Goal: Task Accomplishment & Management: Manage account settings

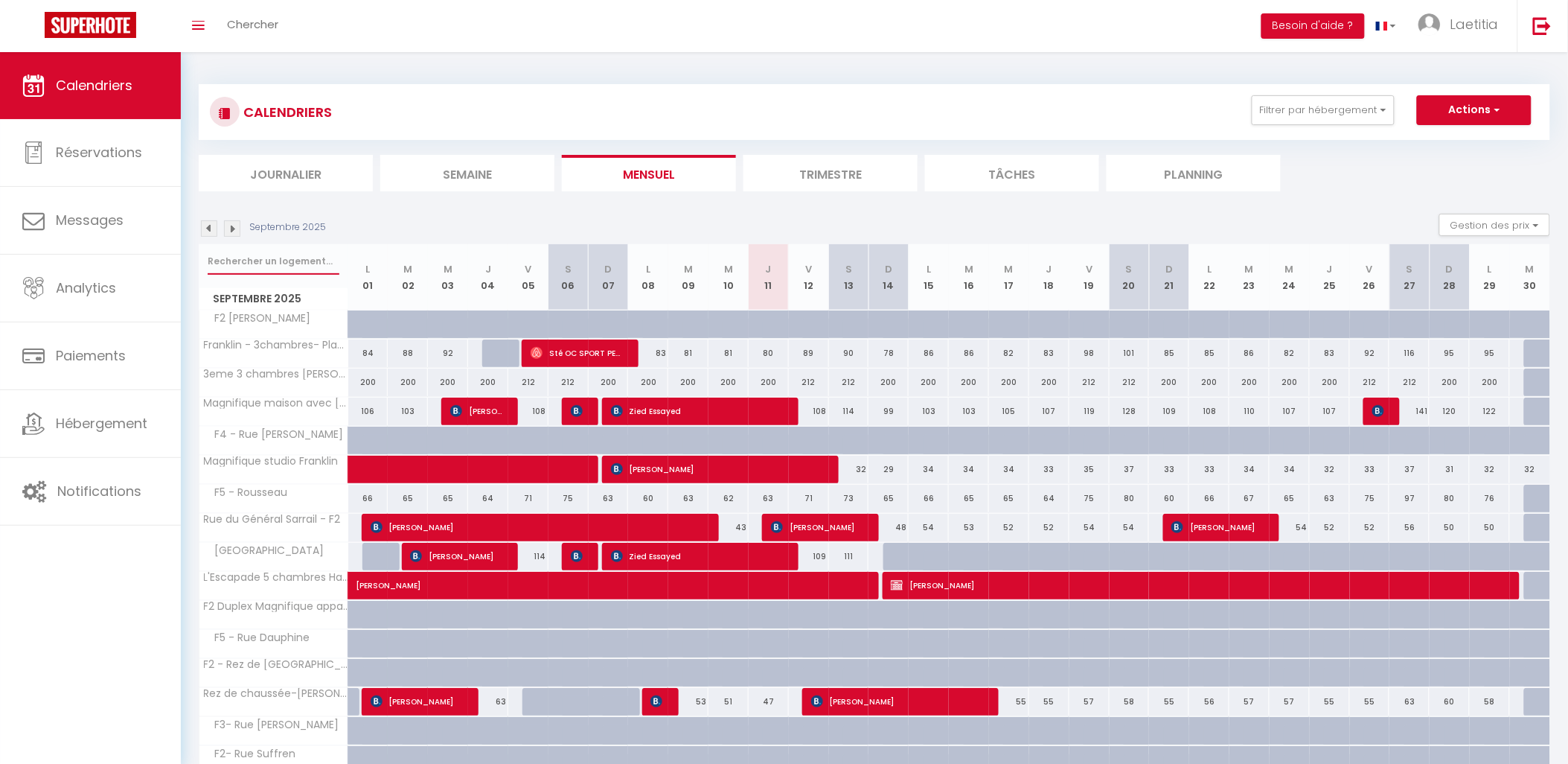
click at [276, 255] on input "text" at bounding box center [273, 262] width 132 height 27
type input "joffre"
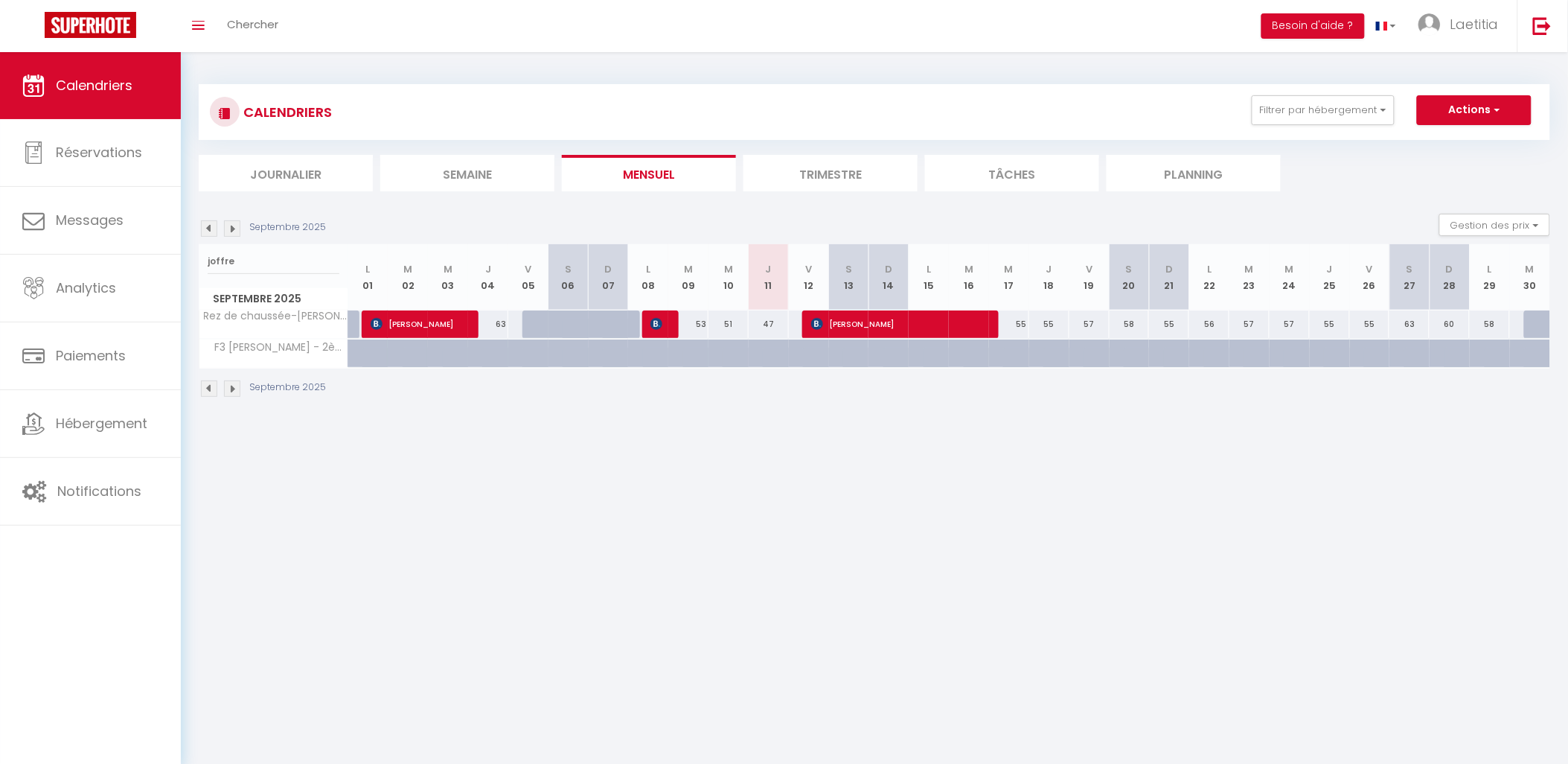
click at [1021, 324] on div "55" at bounding box center [1009, 324] width 40 height 28
type input "55"
select select "1"
type input "Mer 17 Septembre 2025"
type input "Jeu 18 Septembre 2025"
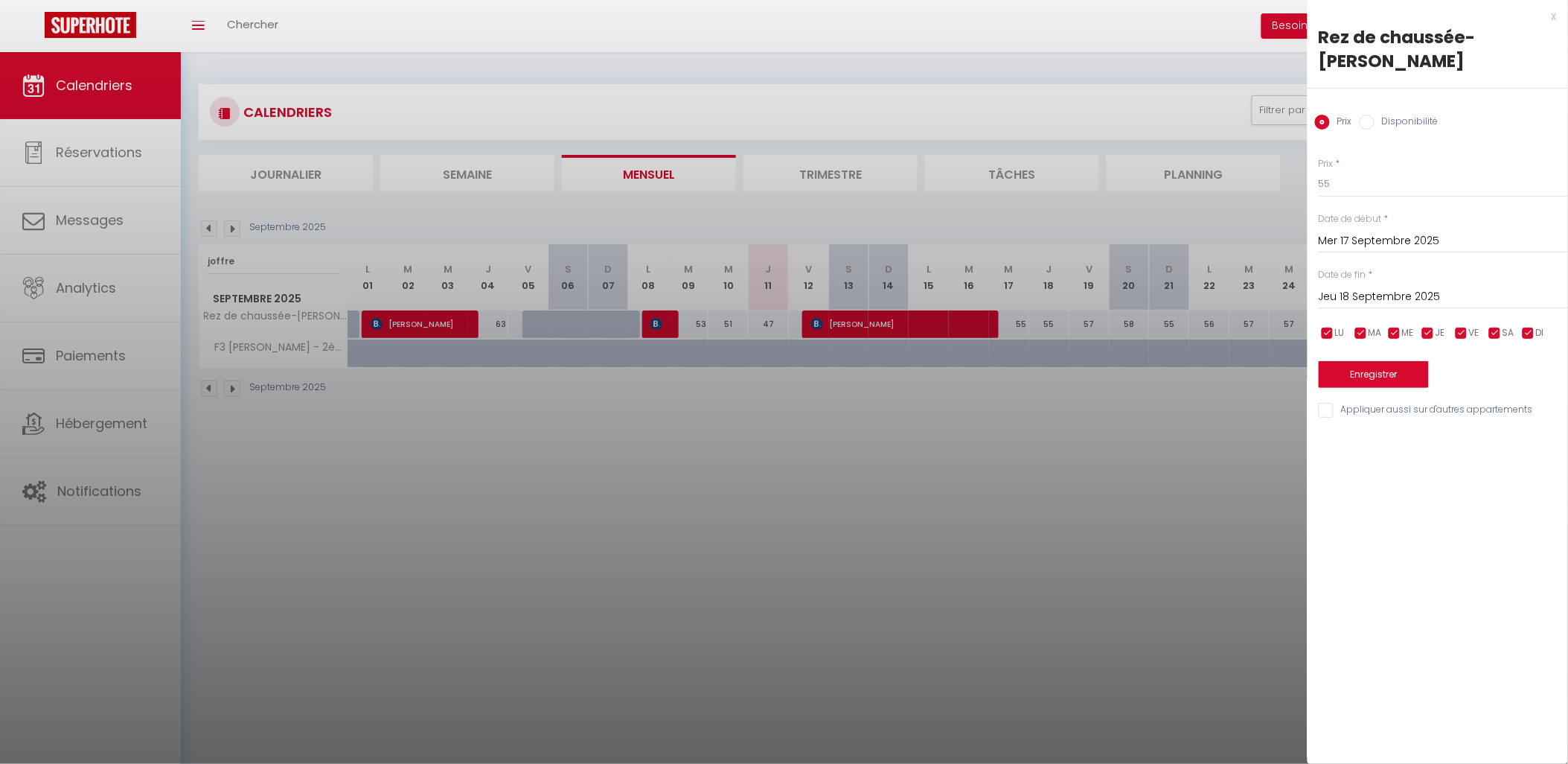
click at [1397, 118] on label "Disponibilité" at bounding box center [1406, 122] width 64 height 17
click at [1374, 118] on input "Disponibilité" at bounding box center [1367, 122] width 15 height 15
radio input "true"
radio input "false"
click at [1389, 290] on input "Jeu 18 Septembre 2025" at bounding box center [1443, 299] width 250 height 19
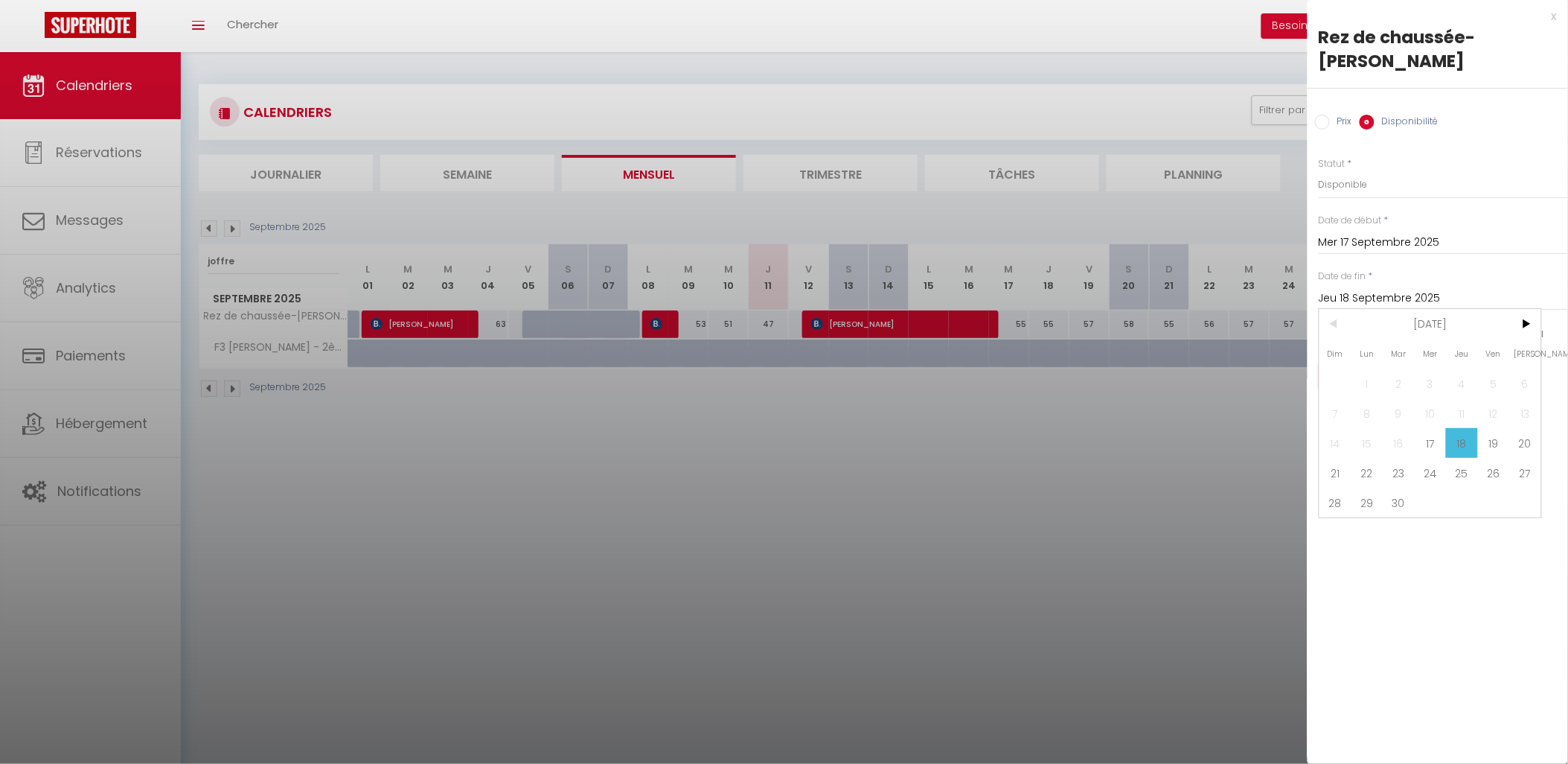
click at [1401, 495] on span "30" at bounding box center [1399, 502] width 32 height 30
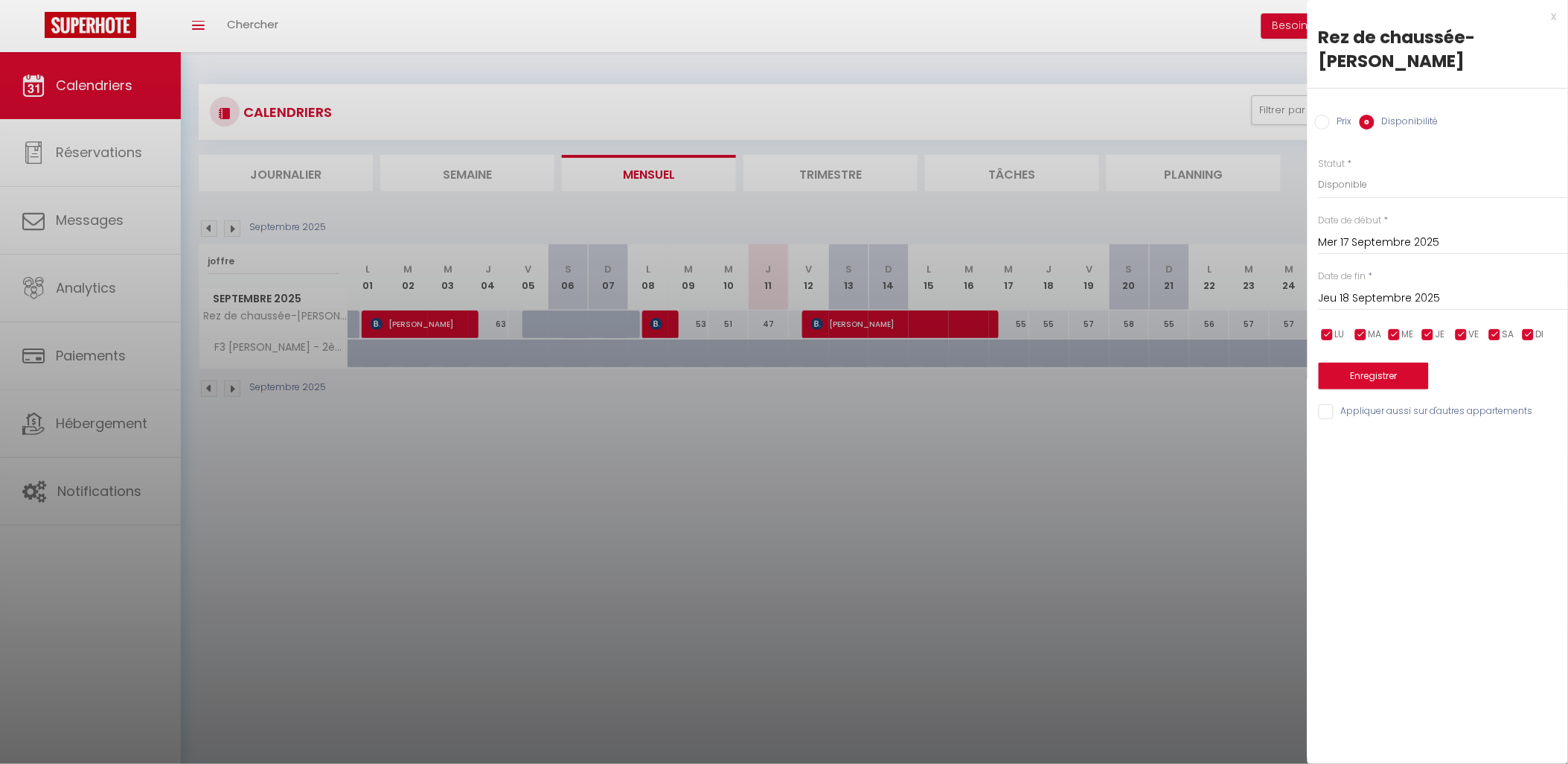
type input "Mar 30 Septembre 2025"
click at [1401, 379] on button "Enregistrer" at bounding box center [1373, 376] width 110 height 27
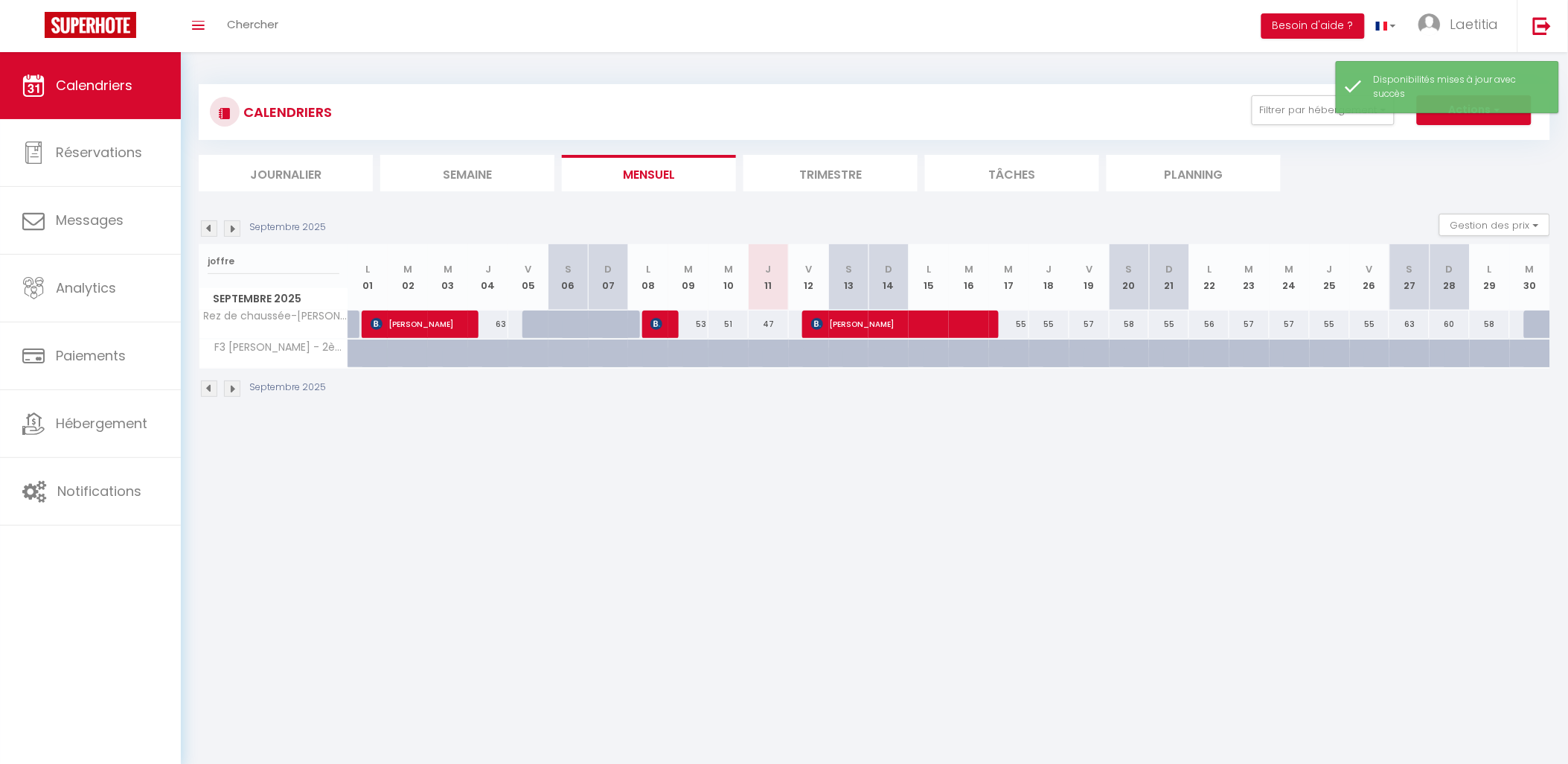
click at [1022, 315] on div "55" at bounding box center [1009, 324] width 40 height 28
select select "1"
type input "Mer 17 Septembre 2025"
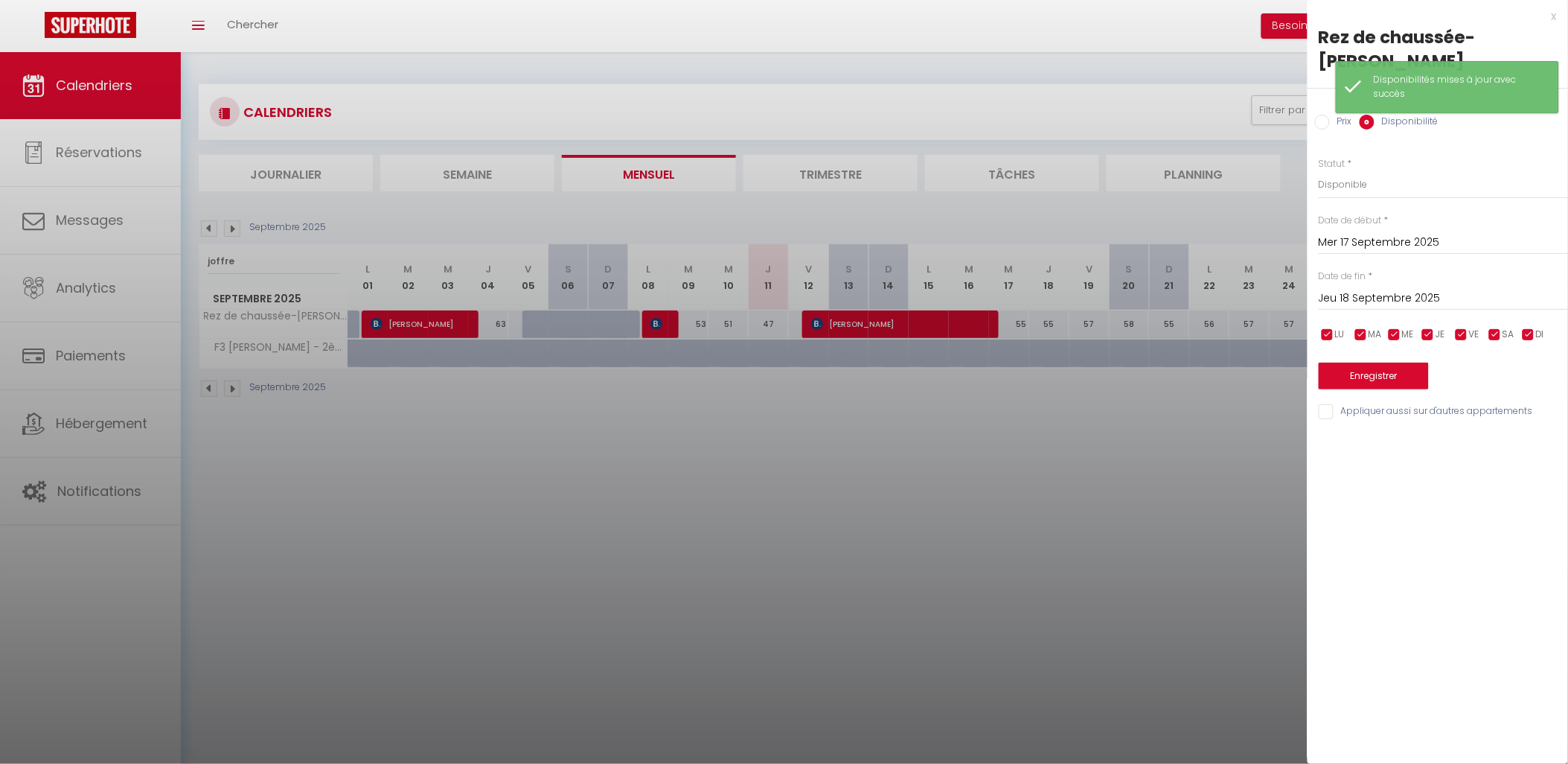
click at [1380, 295] on input "Jeu 18 Septembre 2025" at bounding box center [1443, 299] width 250 height 19
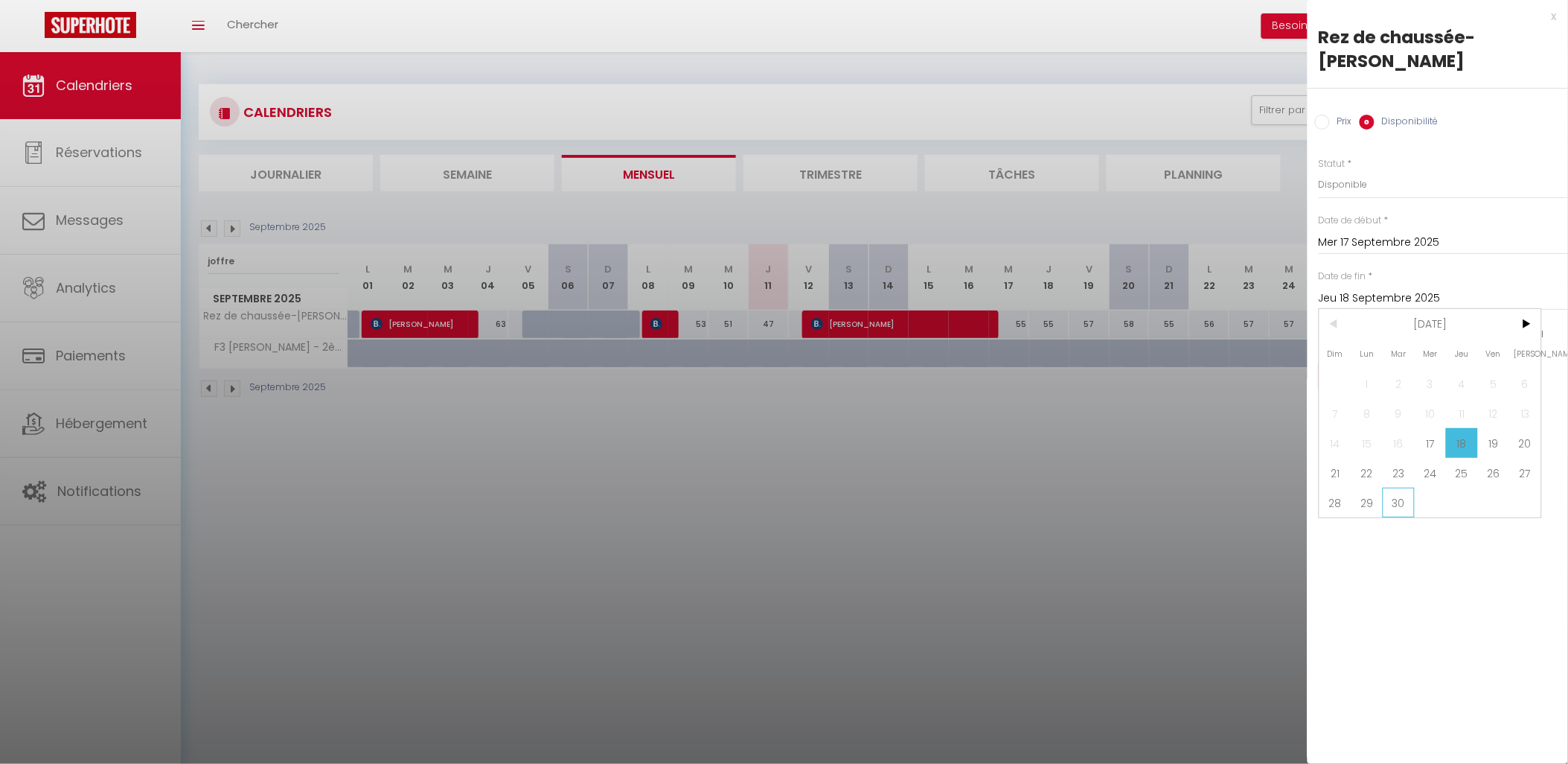
click at [1397, 501] on span "30" at bounding box center [1399, 502] width 32 height 30
type input "Mar 30 Septembre 2025"
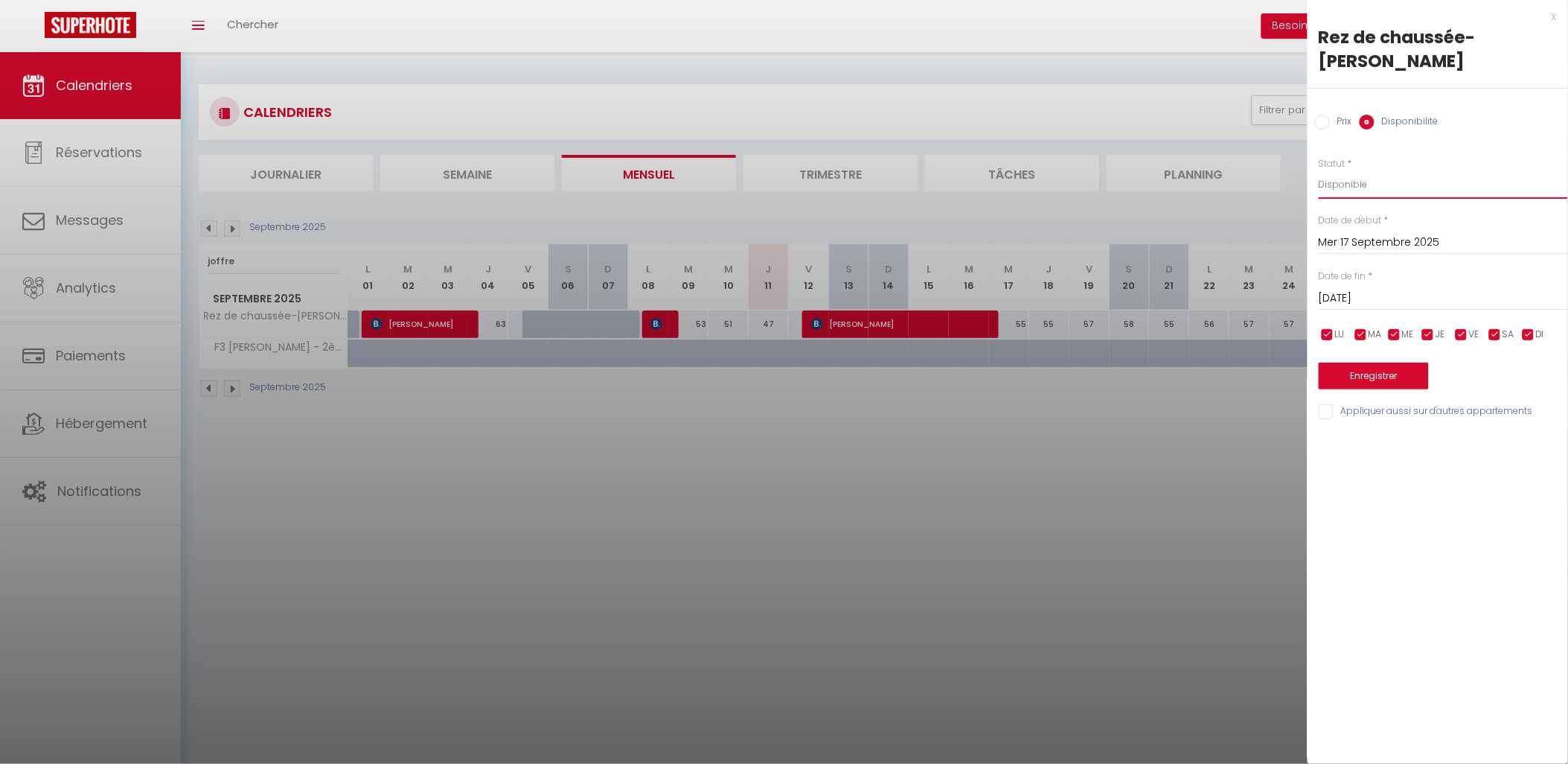
click at [1336, 181] on select "Disponible Indisponible" at bounding box center [1443, 185] width 250 height 28
select select "0"
click at [1318, 171] on select "Disponible Indisponible" at bounding box center [1443, 185] width 250 height 28
click at [1357, 381] on button "Enregistrer" at bounding box center [1373, 376] width 110 height 27
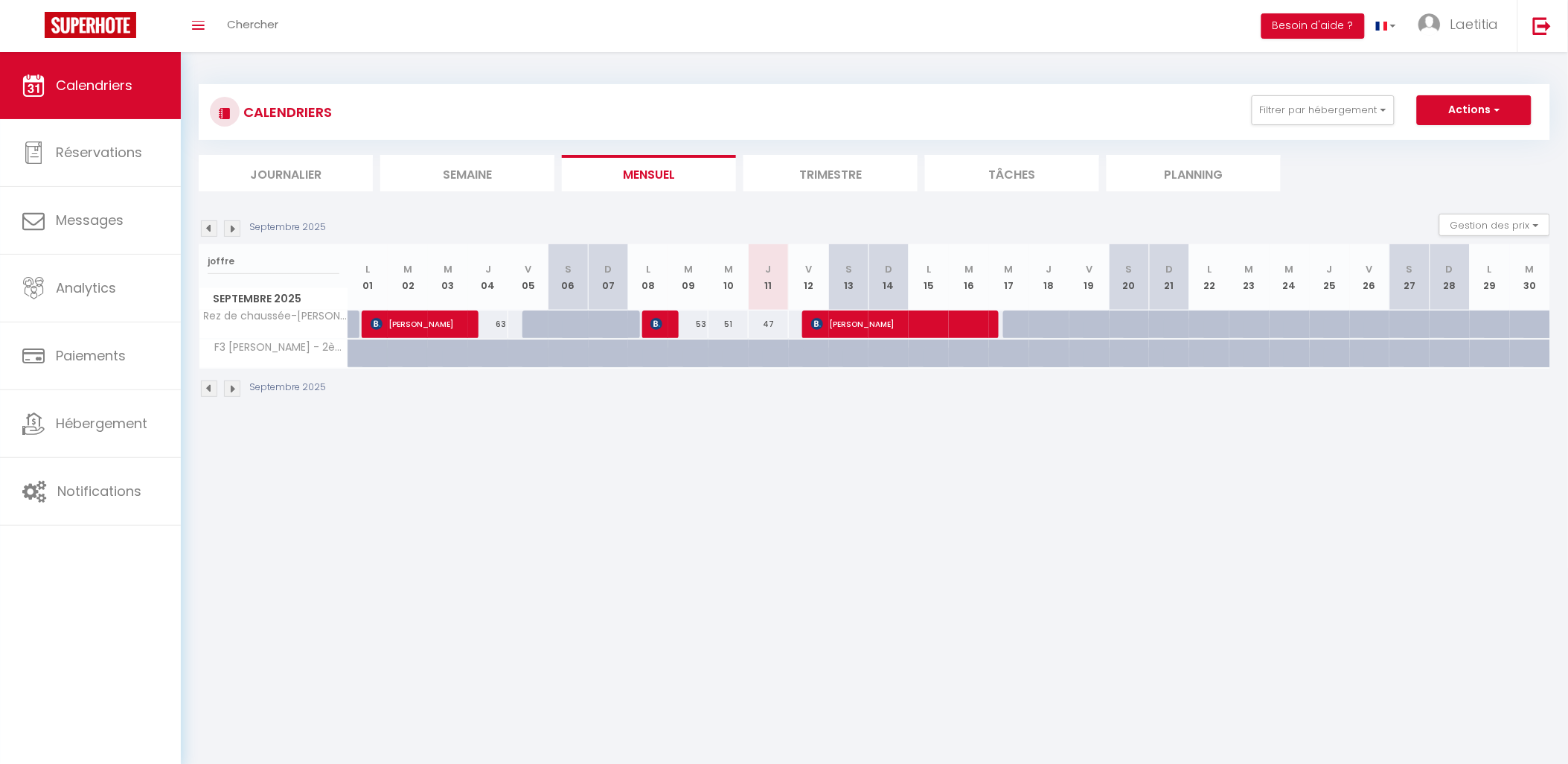
click at [1017, 322] on div at bounding box center [1023, 325] width 40 height 28
select select "1"
type input "Mer 17 Septembre 2025"
type input "Jeu 18 Septembre 2025"
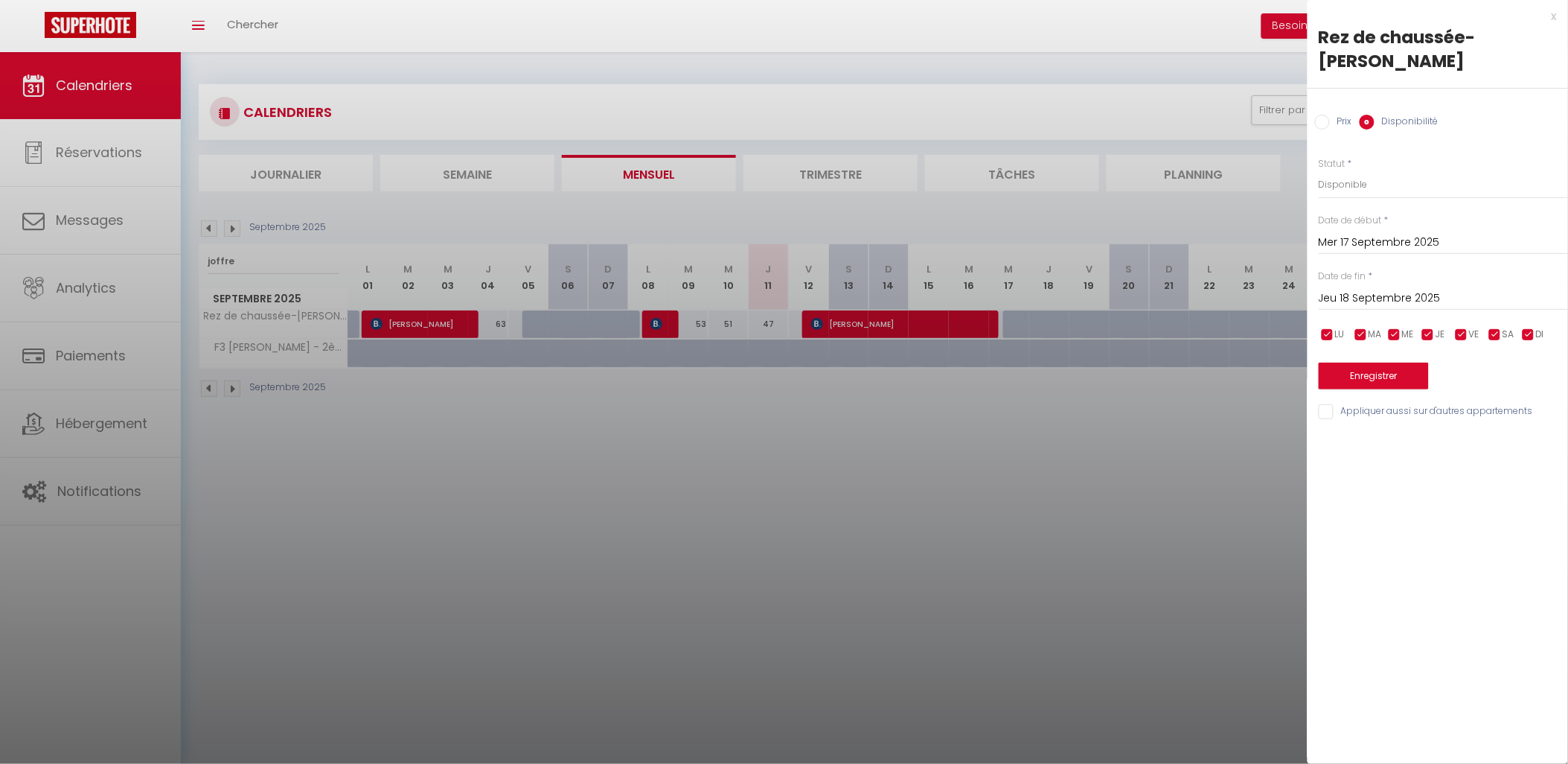
click at [1201, 414] on div at bounding box center [784, 382] width 1568 height 764
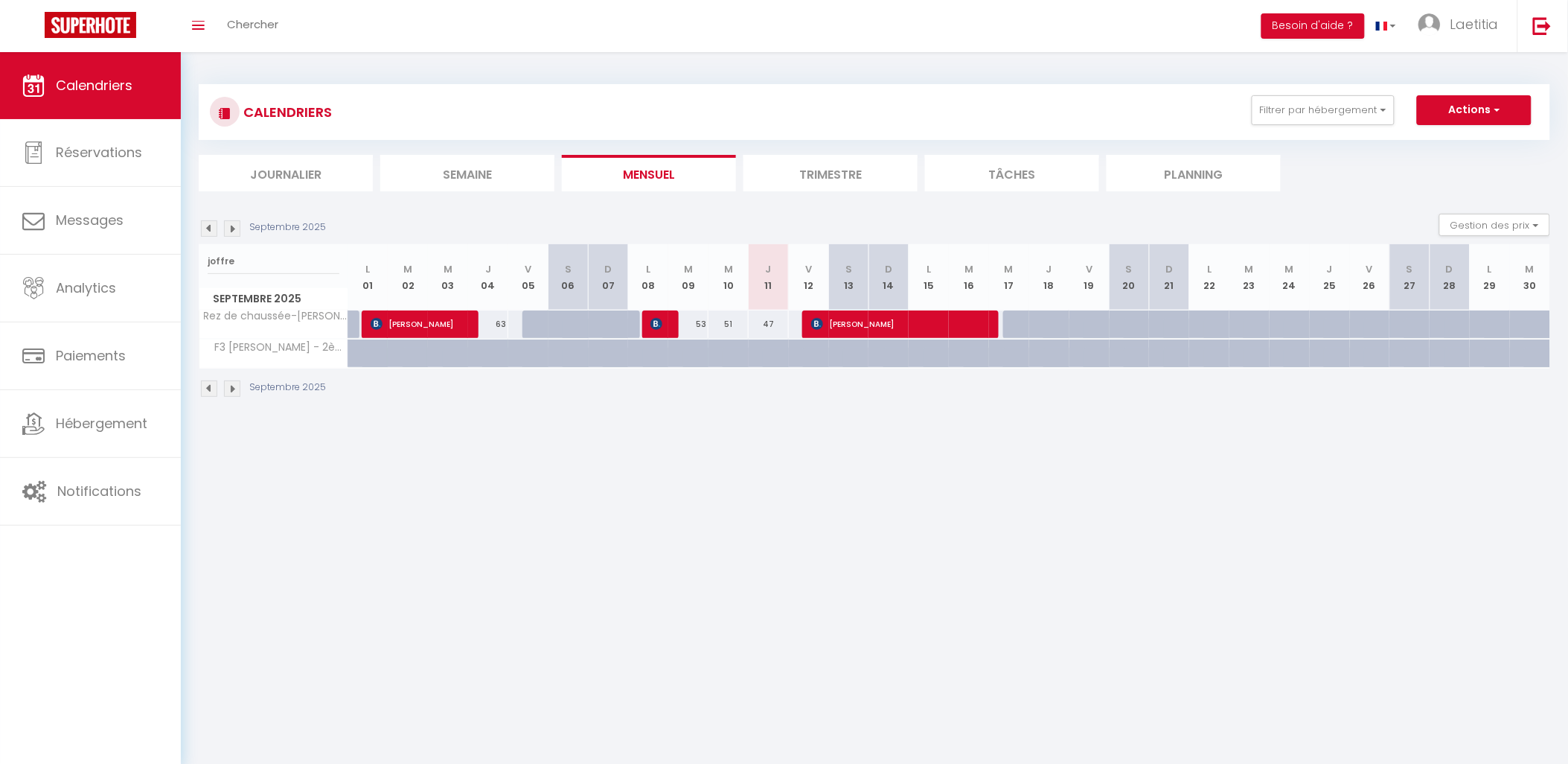
click at [1012, 322] on div at bounding box center [1023, 325] width 40 height 28
select select "1"
type input "Mer 17 Septembre 2025"
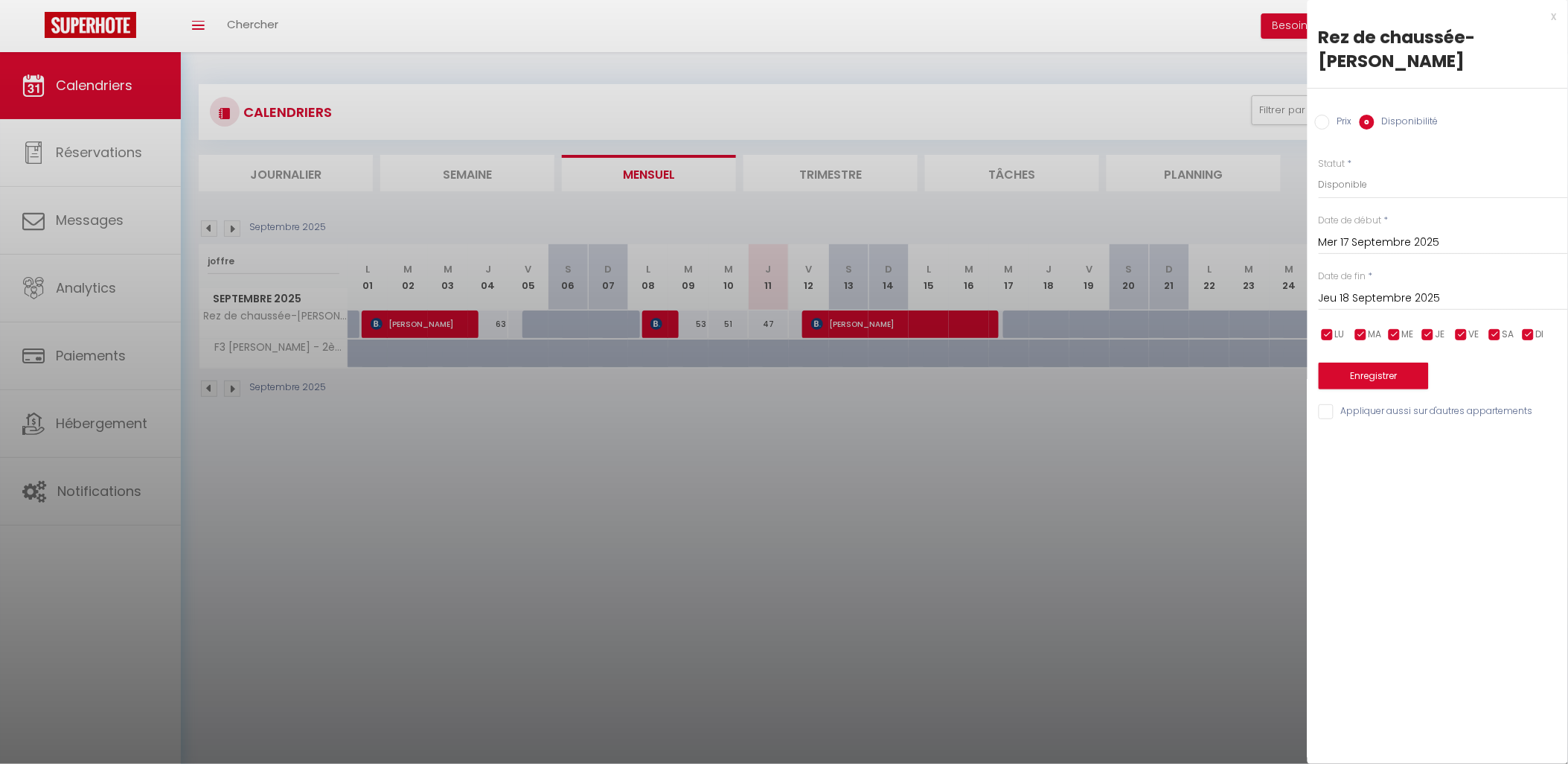
click at [1393, 294] on input "Jeu 18 Septembre 2025" at bounding box center [1443, 299] width 250 height 19
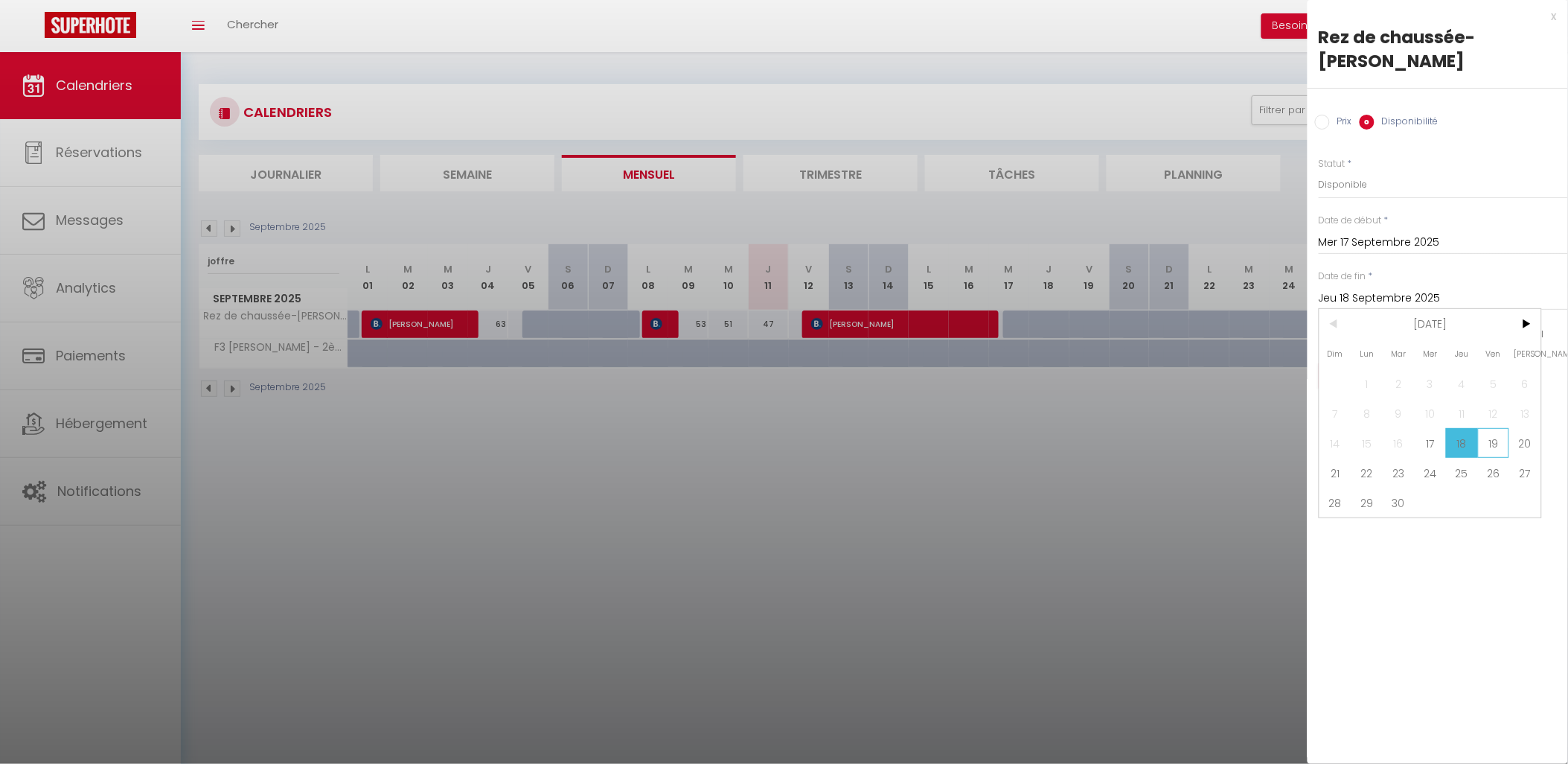
click at [1492, 441] on span "19" at bounding box center [1494, 443] width 32 height 30
type input "Ven 19 Septembre 2025"
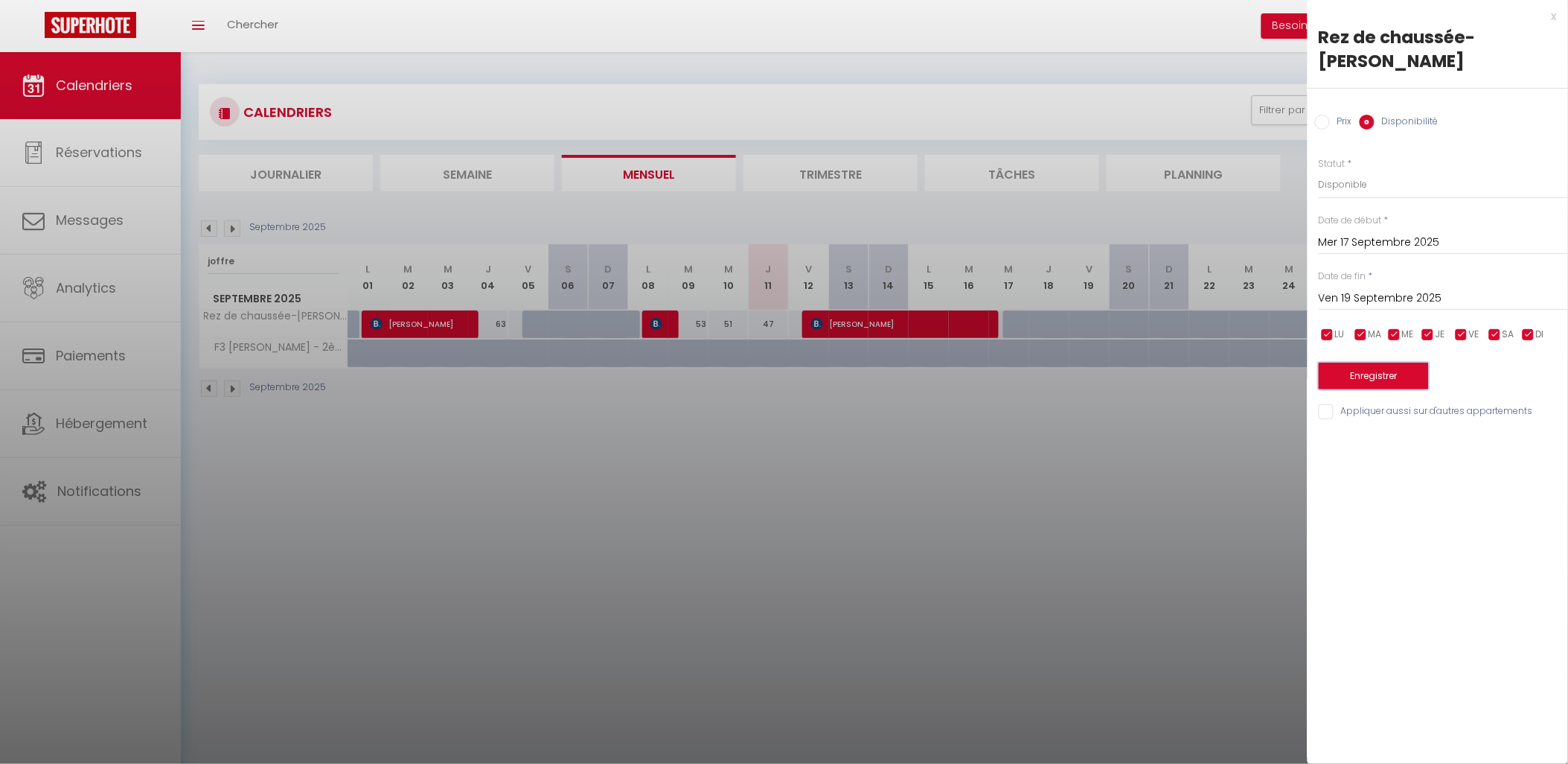
click at [1374, 375] on button "Enregistrer" at bounding box center [1373, 376] width 110 height 27
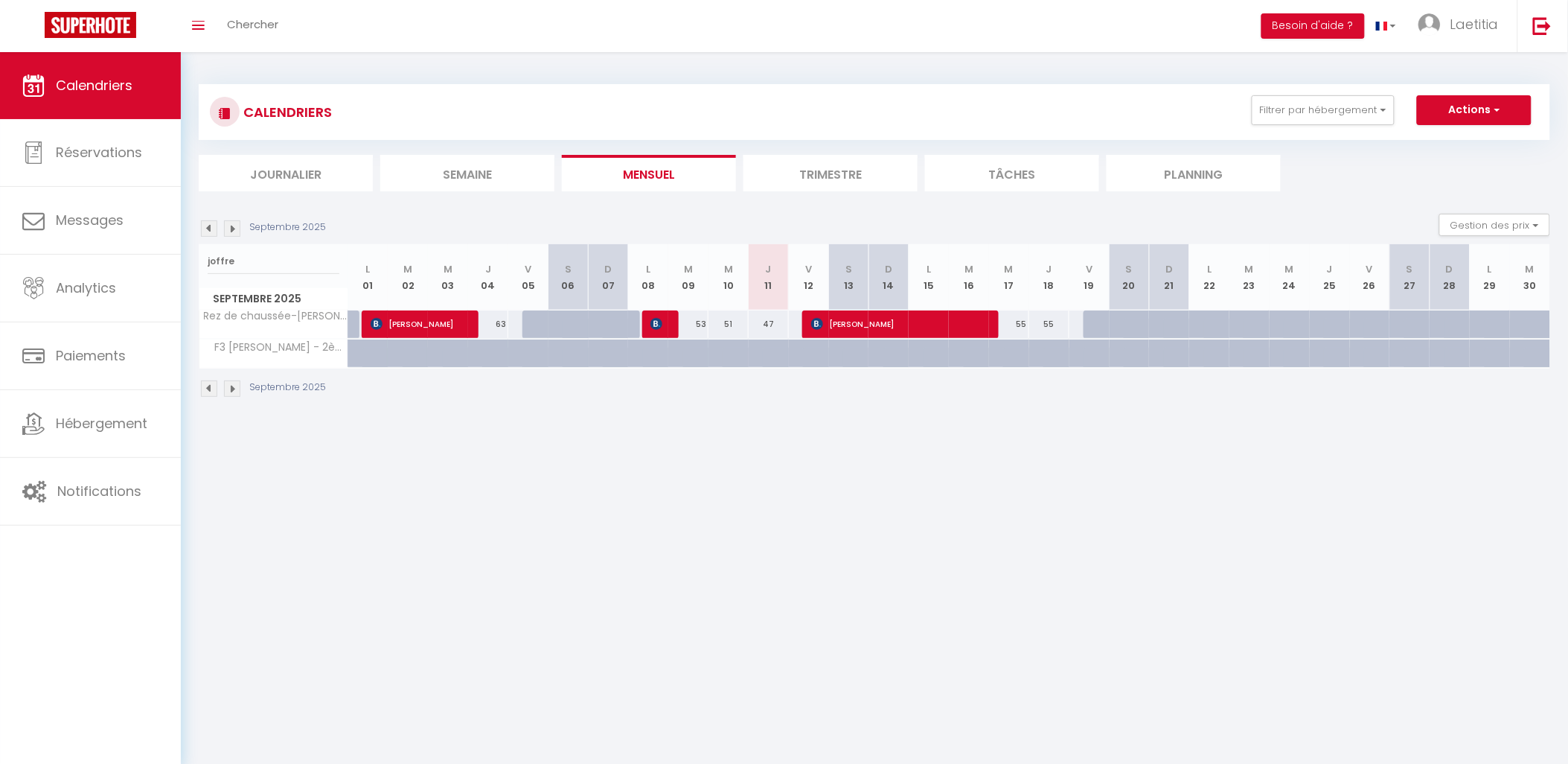
click at [1363, 418] on div "CALENDRIERS Filtrer par hébergement Actif 3eme 3 chambres Michel Coty Franklin …" at bounding box center [874, 241] width 1387 height 378
